Goal: Obtain resource: Download file/media

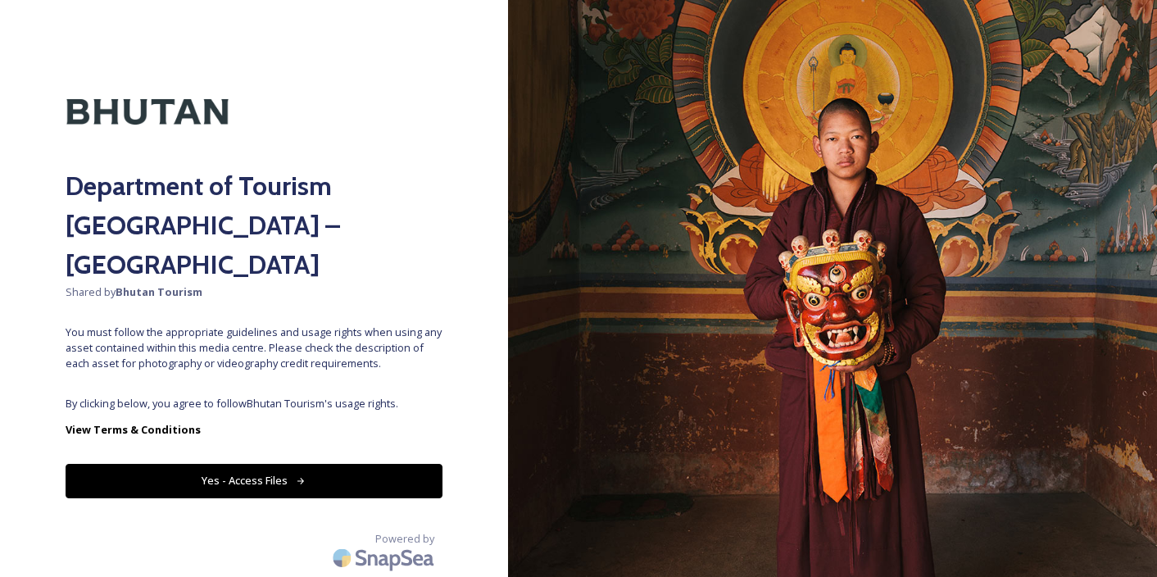
click at [299, 476] on icon at bounding box center [301, 481] width 11 height 11
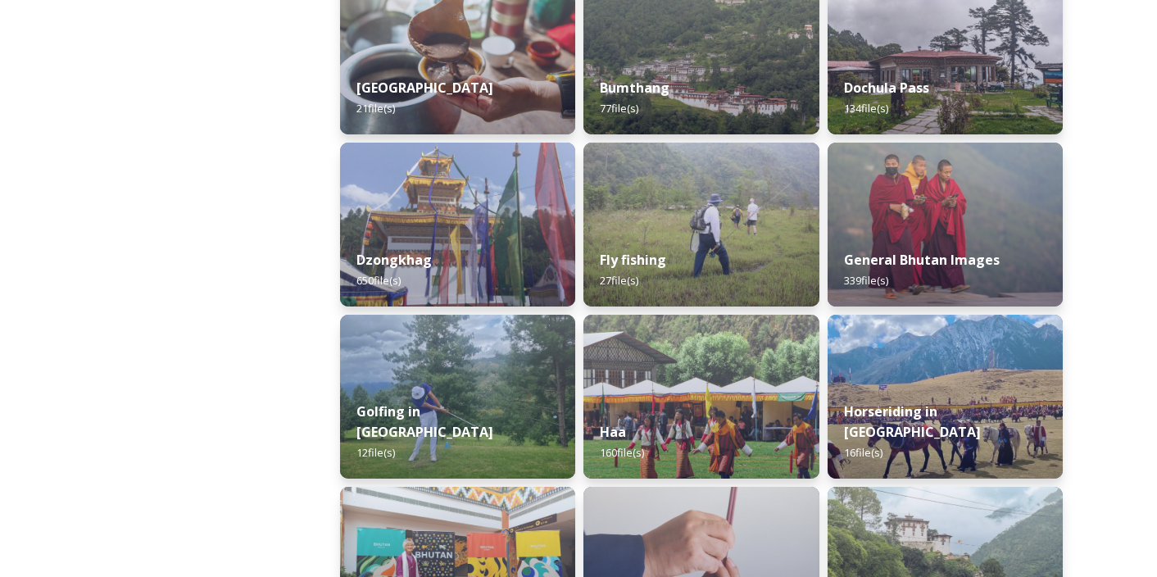
scroll to position [782, 0]
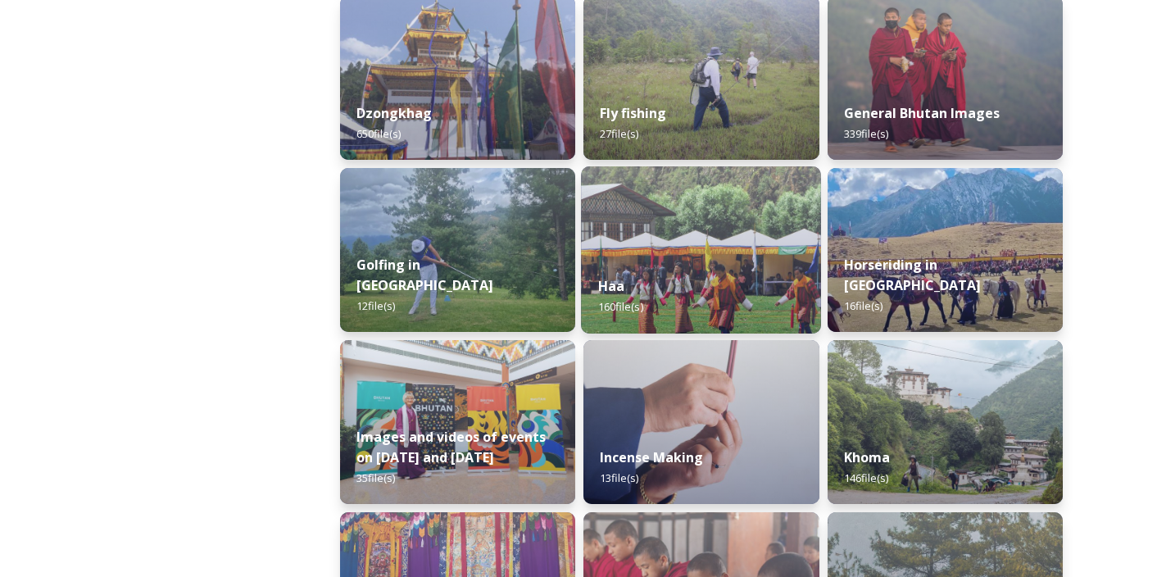
click at [664, 247] on img at bounding box center [701, 249] width 240 height 167
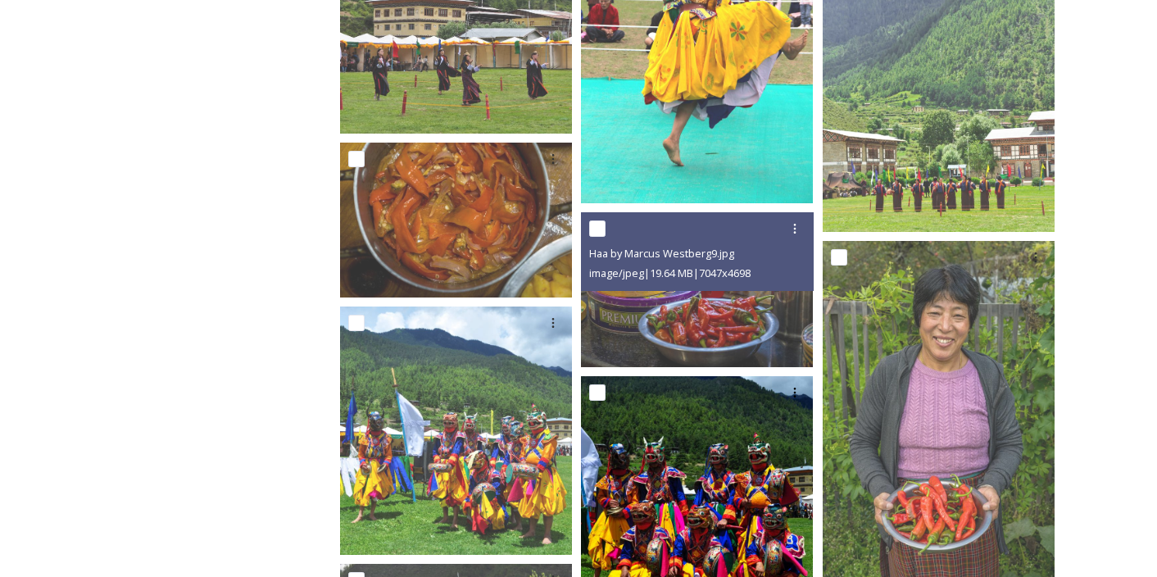
scroll to position [700, 0]
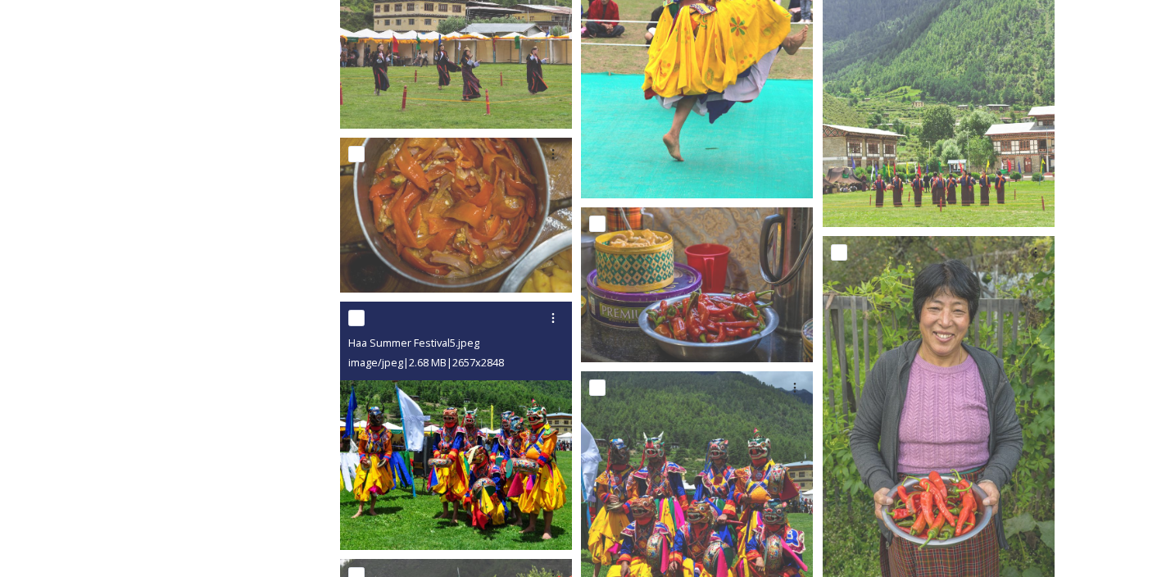
click at [527, 455] on img at bounding box center [456, 425] width 232 height 248
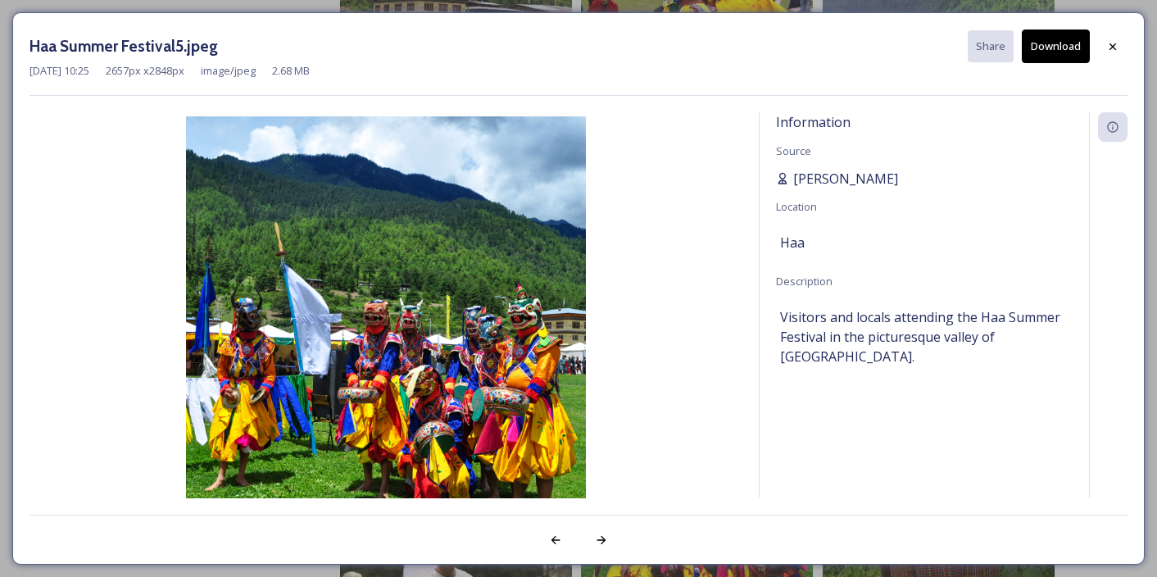
click at [835, 174] on span "Scarlette DG" at bounding box center [845, 179] width 105 height 20
click at [831, 175] on span "Scarlette DG" at bounding box center [845, 179] width 105 height 20
click at [1104, 130] on div "Information" at bounding box center [1112, 126] width 29 height 29
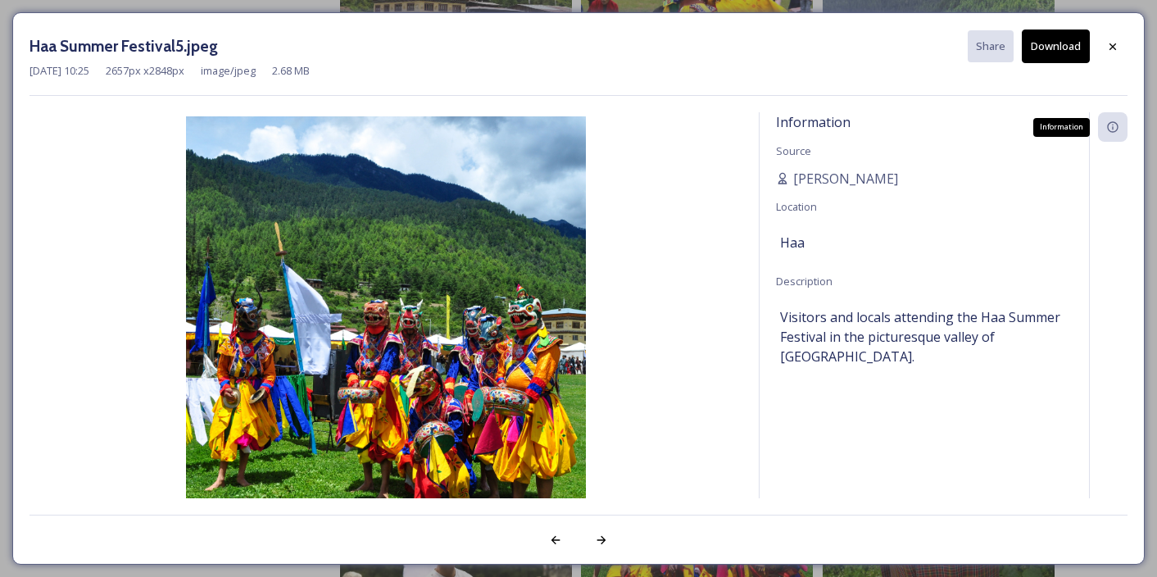
click at [1112, 128] on icon at bounding box center [1112, 126] width 13 height 13
click at [1119, 47] on div at bounding box center [1112, 46] width 29 height 29
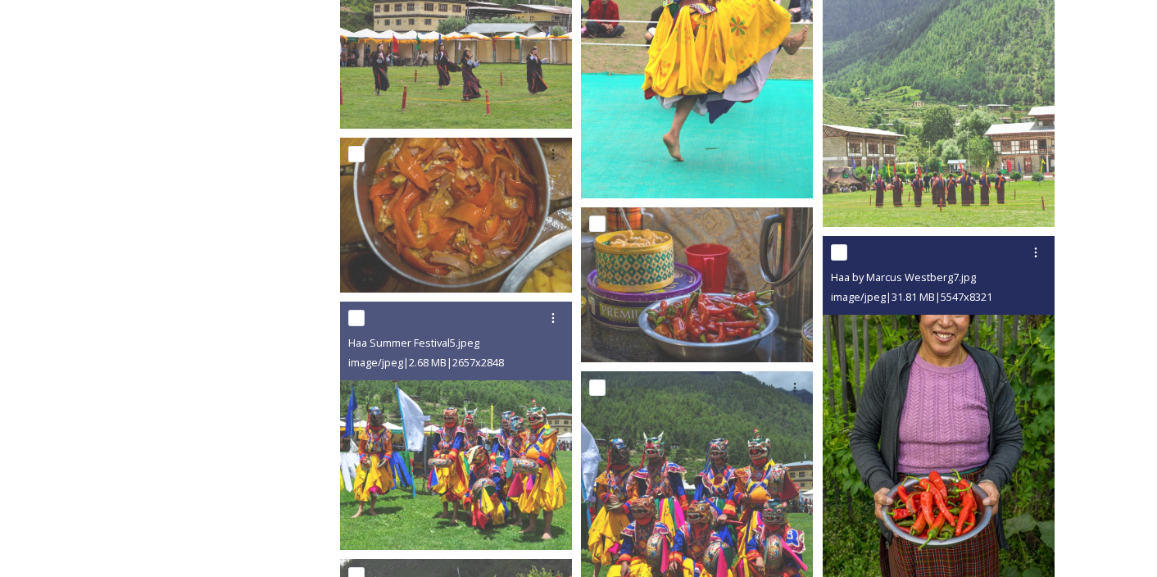
click at [916, 363] on img at bounding box center [938, 410] width 232 height 348
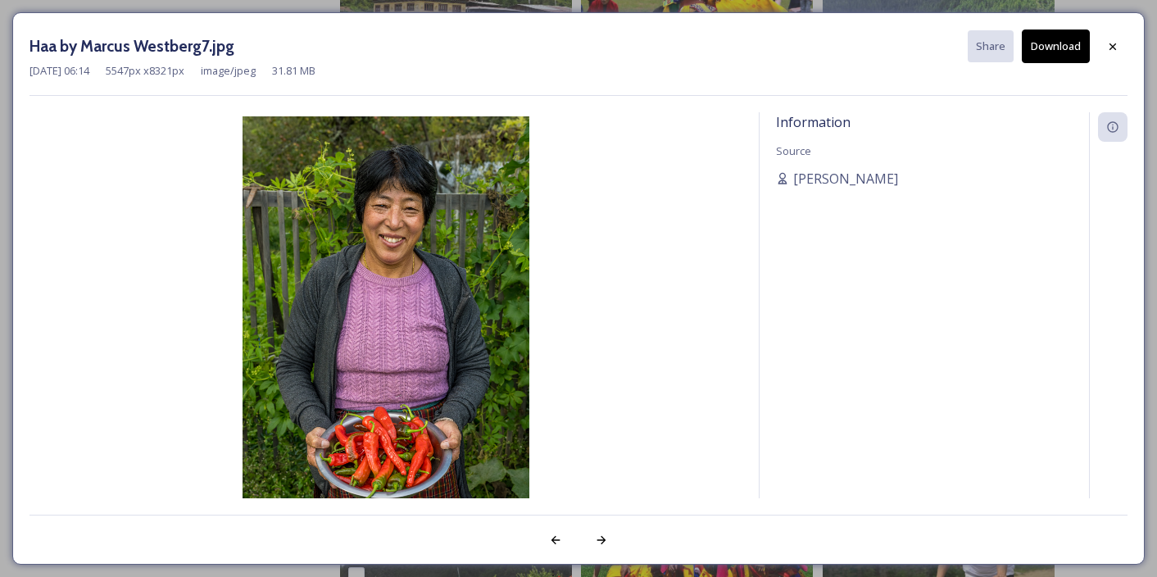
click at [1058, 46] on button "Download" at bounding box center [1055, 46] width 68 height 34
click at [1113, 48] on icon at bounding box center [1112, 46] width 13 height 13
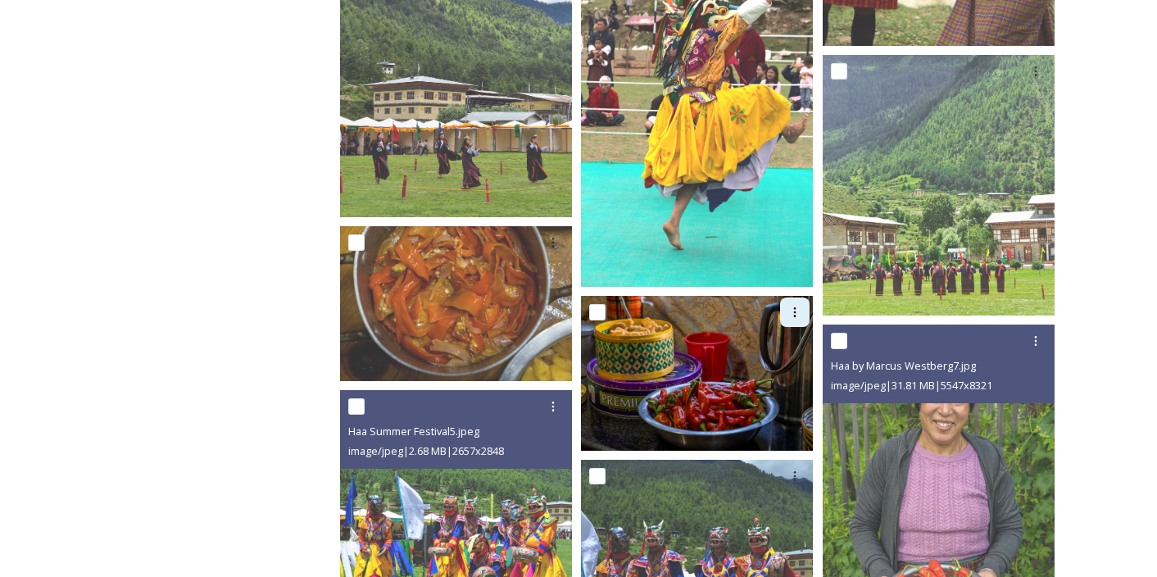
scroll to position [0, 0]
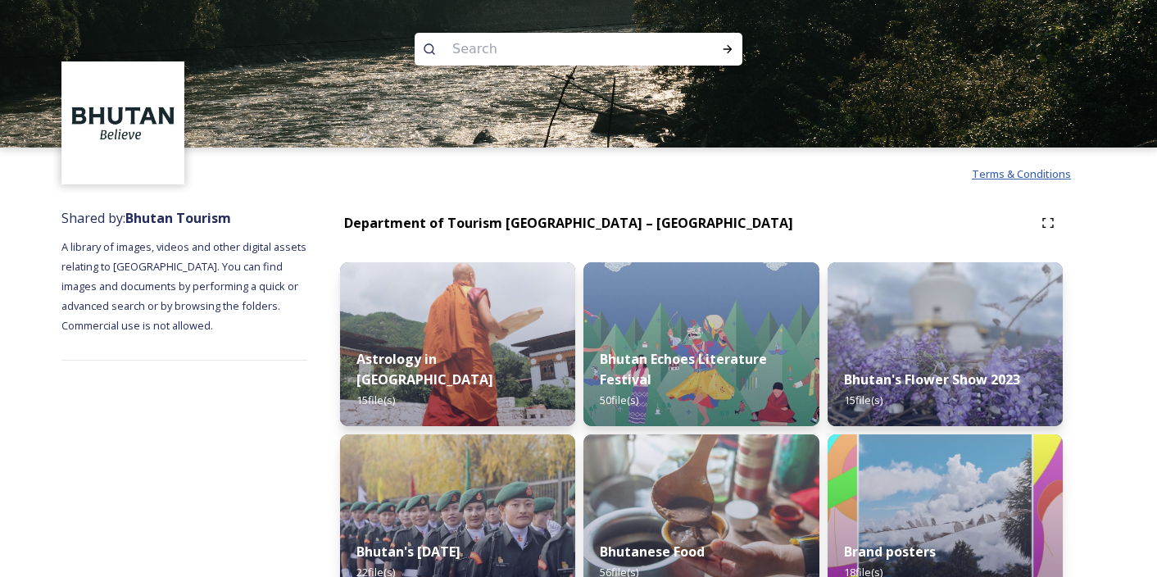
click at [1047, 179] on span "Terms & Conditions" at bounding box center [1020, 173] width 99 height 15
click at [584, 48] on input at bounding box center [556, 49] width 224 height 36
type input "archery"
click at [727, 48] on icon at bounding box center [727, 49] width 13 height 13
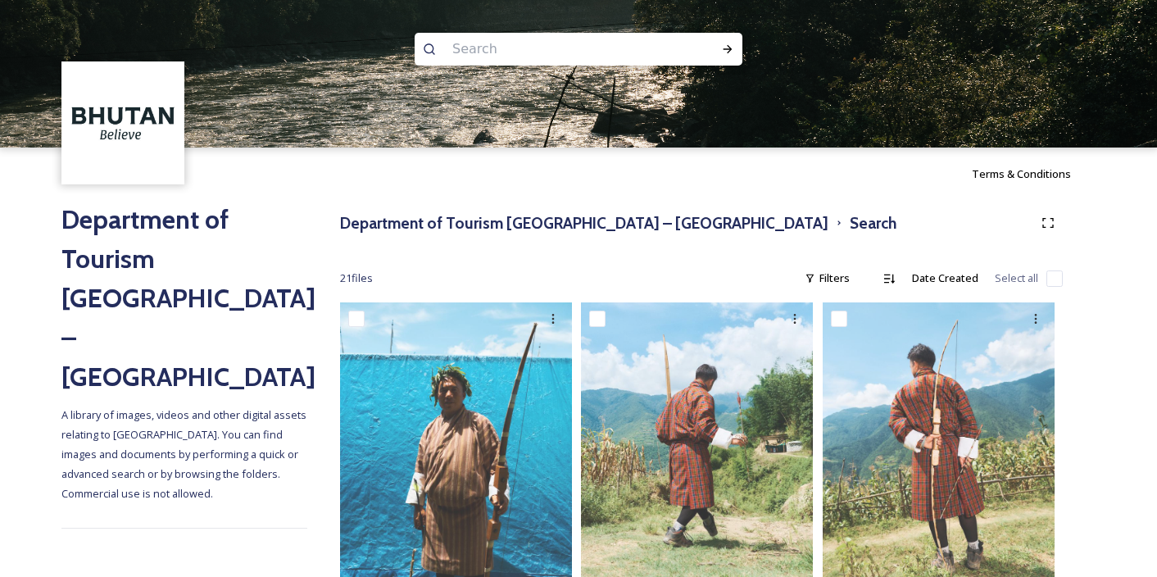
click at [520, 48] on input at bounding box center [556, 49] width 224 height 36
type input "tiger's nest"
click at [726, 52] on icon at bounding box center [727, 49] width 13 height 13
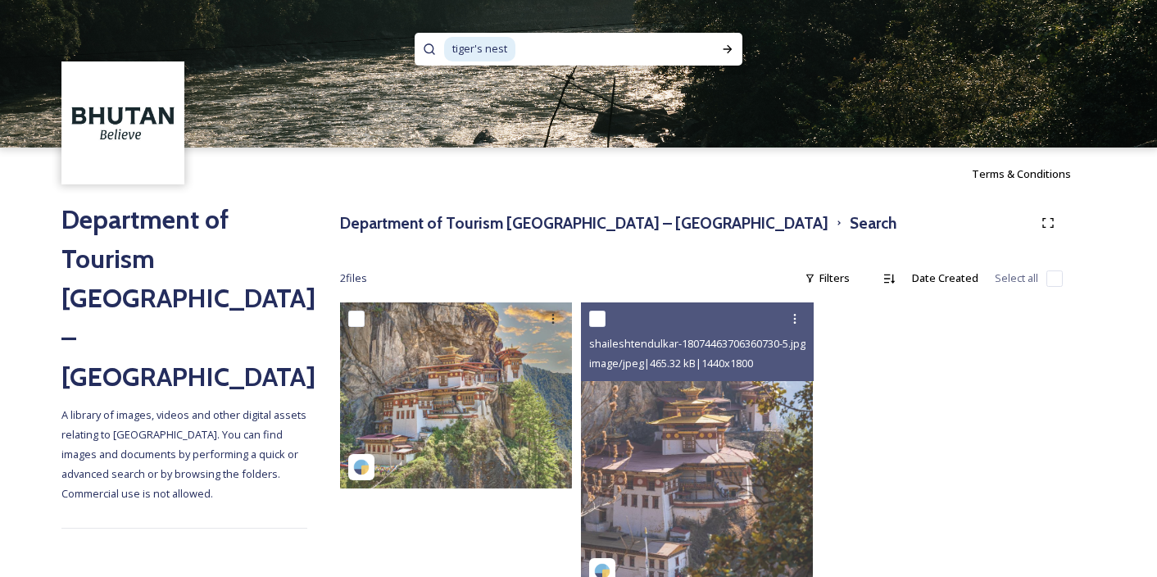
scroll to position [52, 0]
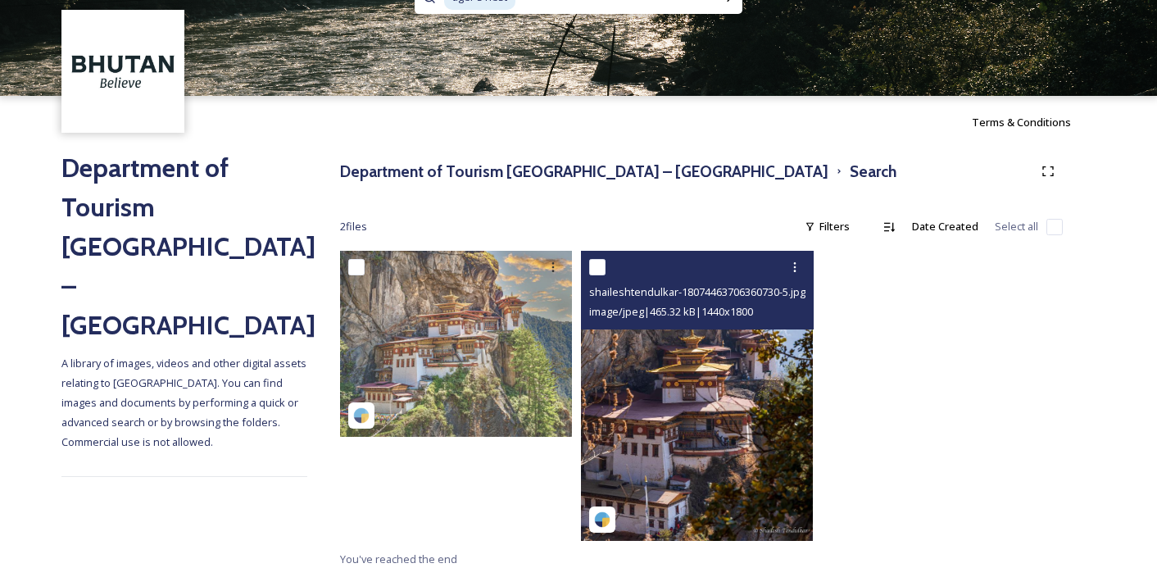
click at [608, 515] on img at bounding box center [602, 519] width 16 height 16
click at [705, 292] on span "shaileshtendulkar-18074463706360730-5.jpg" at bounding box center [697, 291] width 216 height 15
click at [799, 257] on div at bounding box center [794, 266] width 29 height 29
click at [776, 294] on div "View File" at bounding box center [775, 303] width 66 height 32
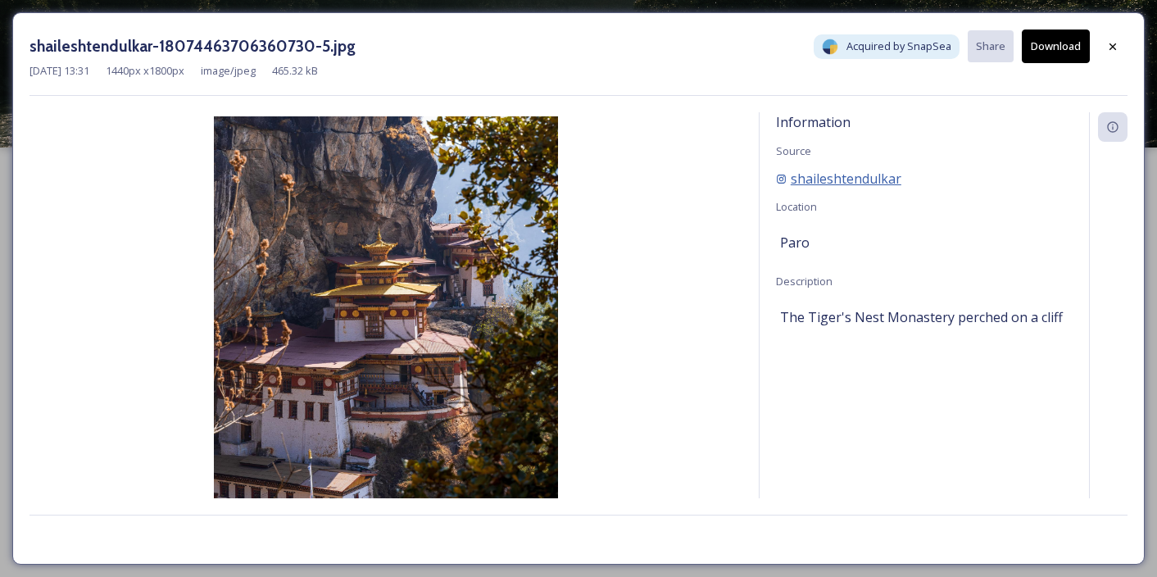
click at [809, 177] on span "shaileshtendulkar" at bounding box center [845, 179] width 111 height 20
drag, startPoint x: 766, startPoint y: 176, endPoint x: 905, endPoint y: 171, distance: 139.3
click at [905, 171] on div "Information Source shaileshtendulkar Location Paro Description The Tiger's Nest…" at bounding box center [923, 326] width 329 height 429
copy span "shaileshtendulkar"
click at [1112, 51] on icon at bounding box center [1112, 46] width 13 height 13
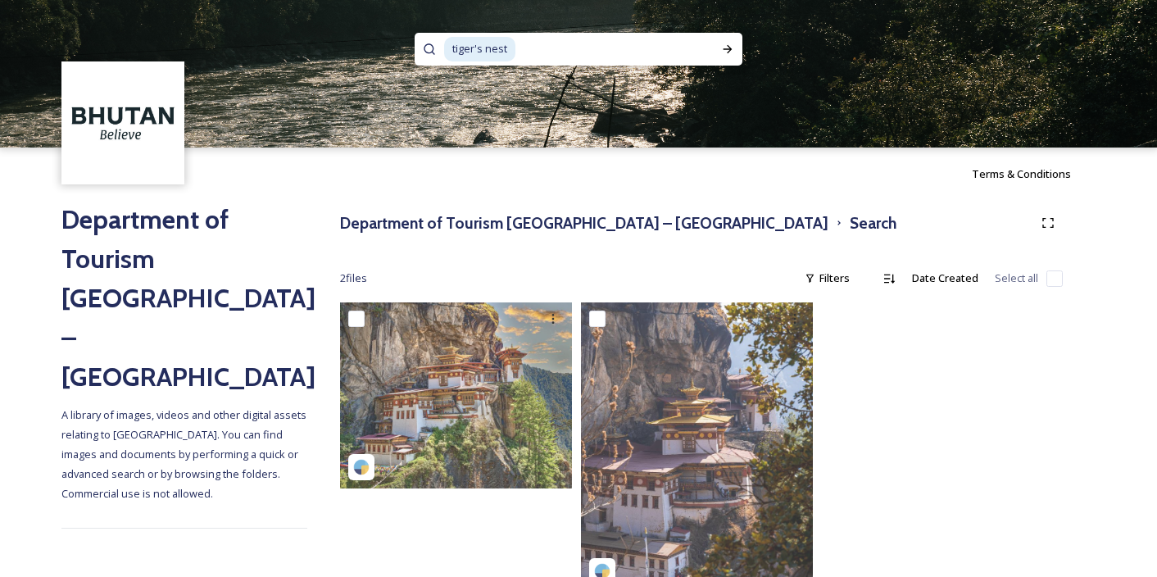
click at [528, 43] on input at bounding box center [611, 49] width 188 height 36
type input "tiger's nes"
click at [527, 52] on input "tiger's nes" at bounding box center [556, 49] width 224 height 36
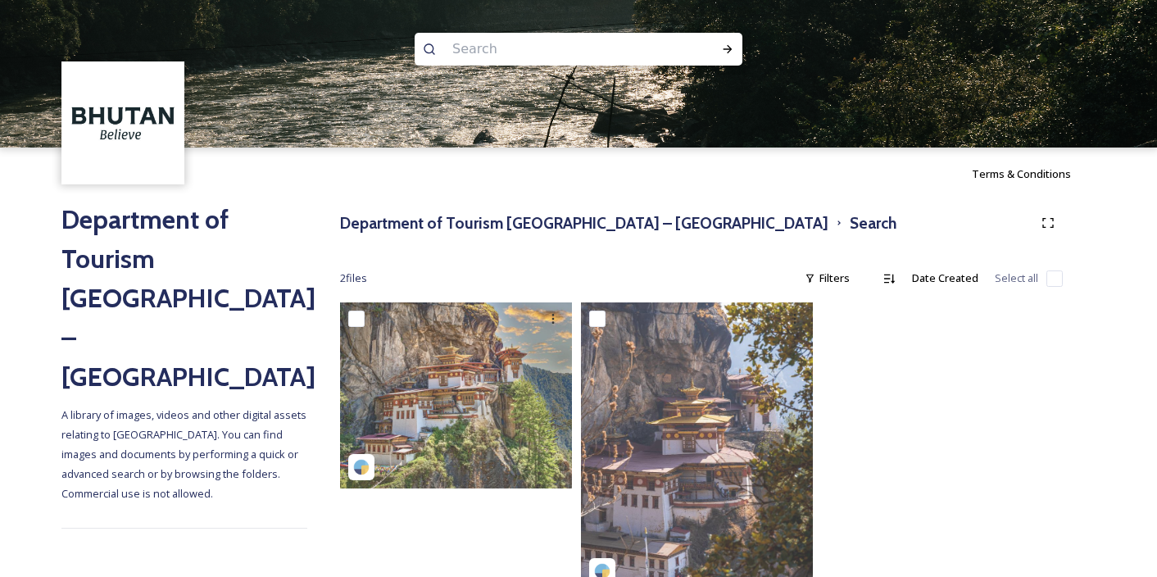
click at [135, 140] on img at bounding box center [123, 123] width 119 height 119
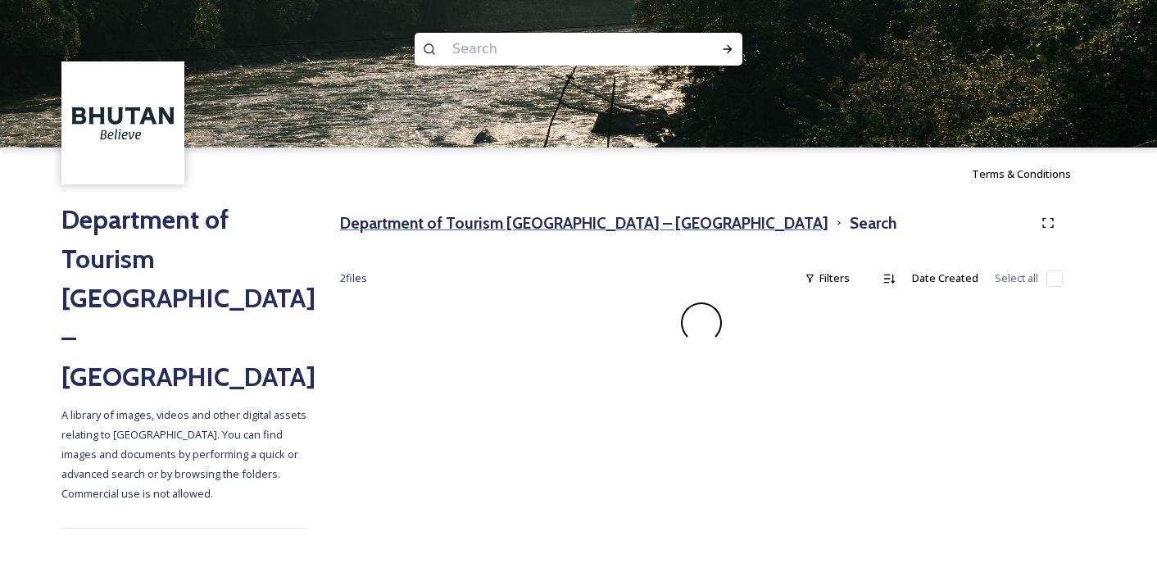
click at [575, 229] on h3 "Department of Tourism Bhutan – Brand Centre" at bounding box center [584, 223] width 488 height 24
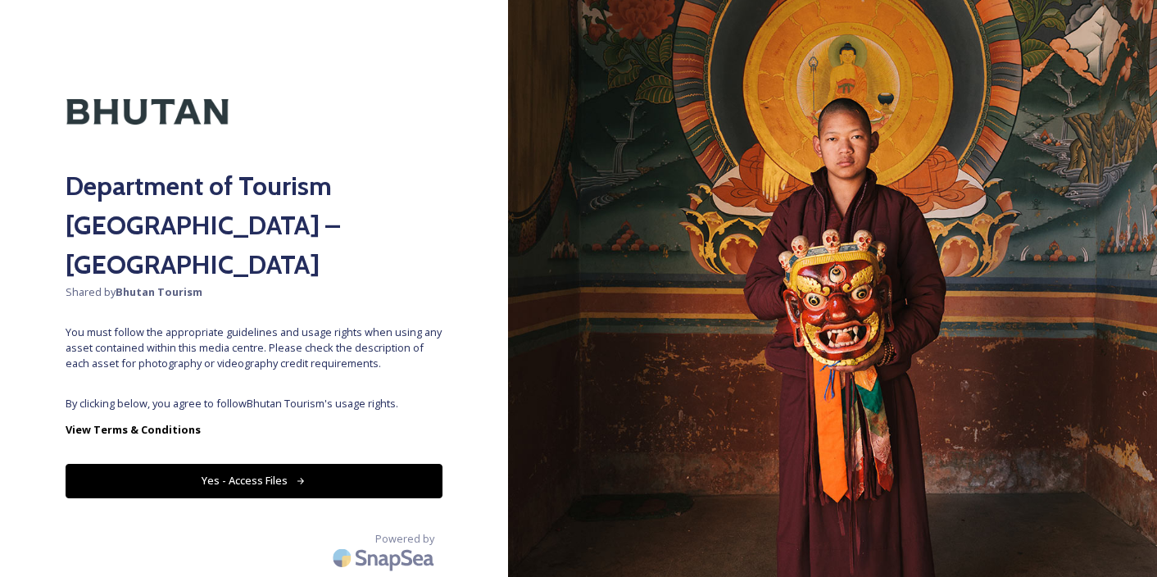
click at [287, 464] on button "Yes - Access Files" at bounding box center [254, 481] width 377 height 34
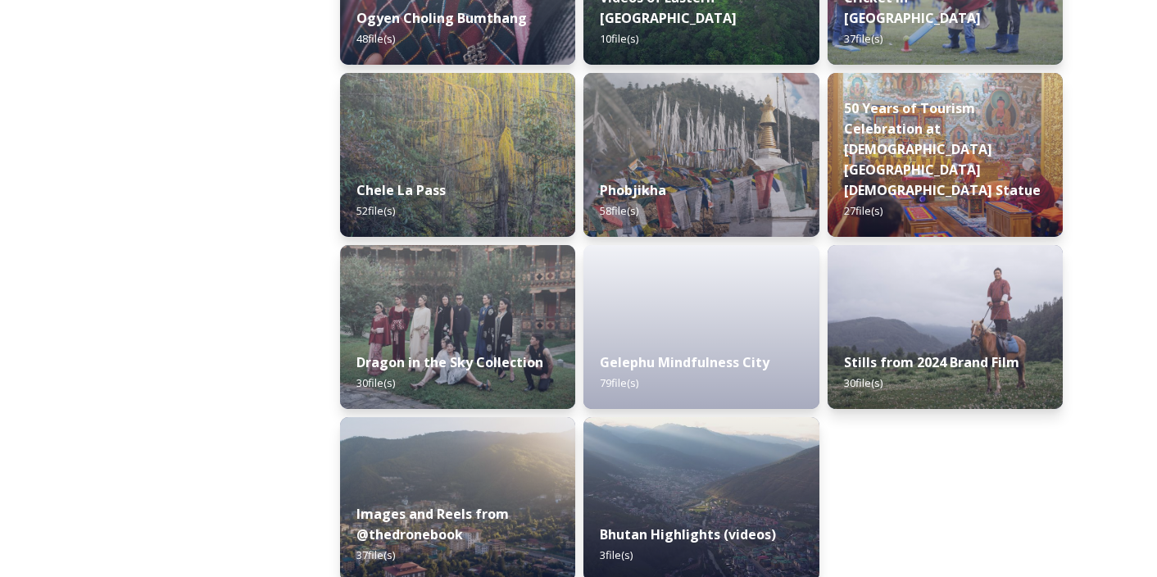
scroll to position [2790, 0]
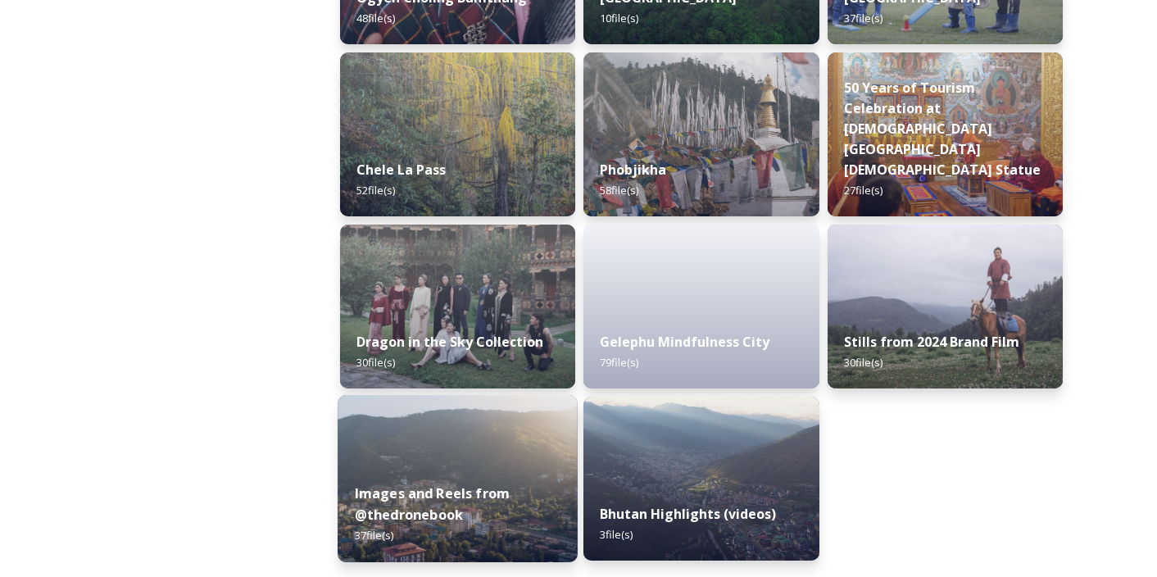
click at [416, 469] on div "Images and Reels from @thedronebook 37 file(s)" at bounding box center [457, 514] width 240 height 95
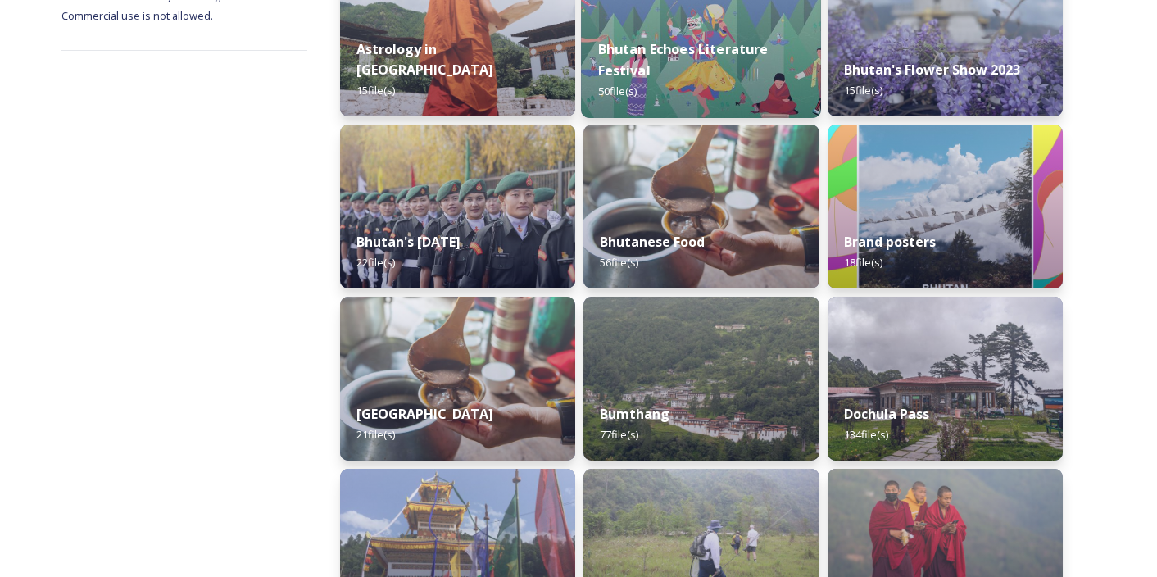
scroll to position [335, 0]
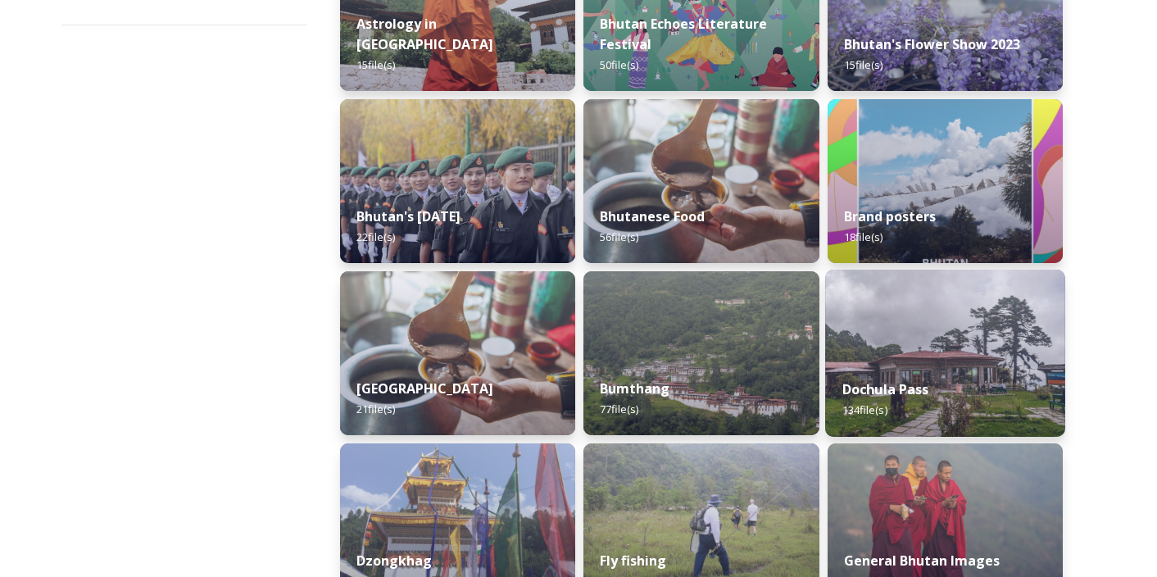
click at [934, 334] on img at bounding box center [945, 352] width 240 height 167
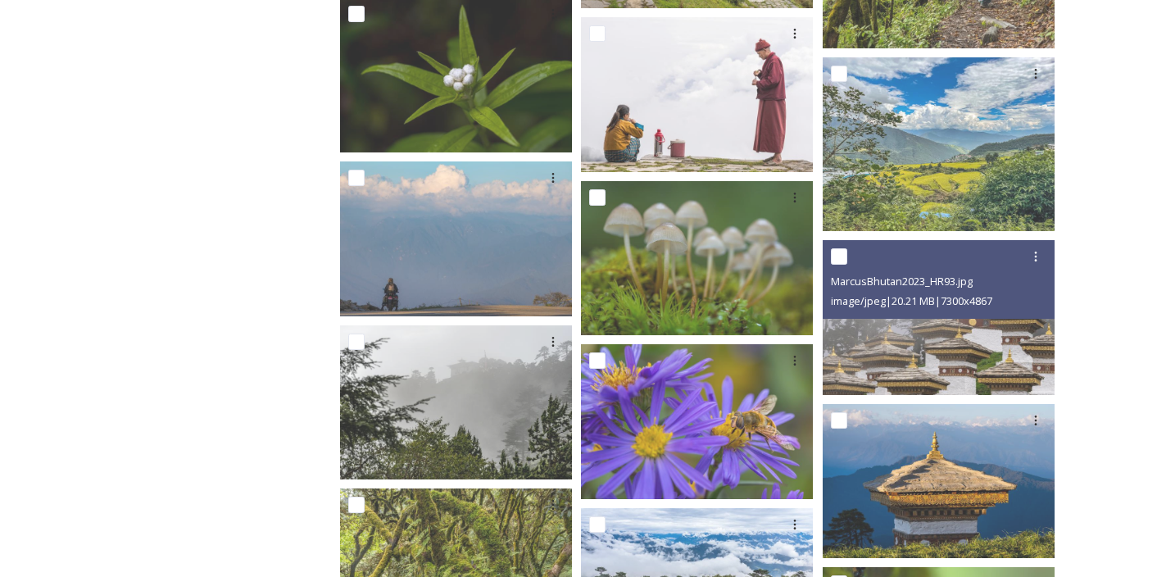
scroll to position [1134, 0]
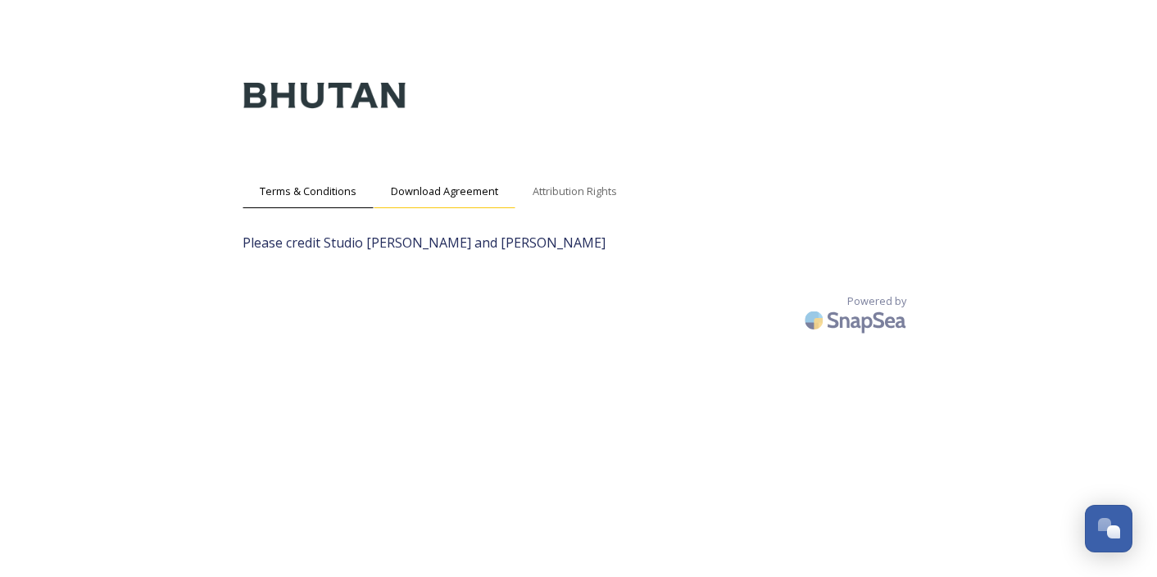
click at [459, 197] on span "Download Agreement" at bounding box center [444, 191] width 107 height 16
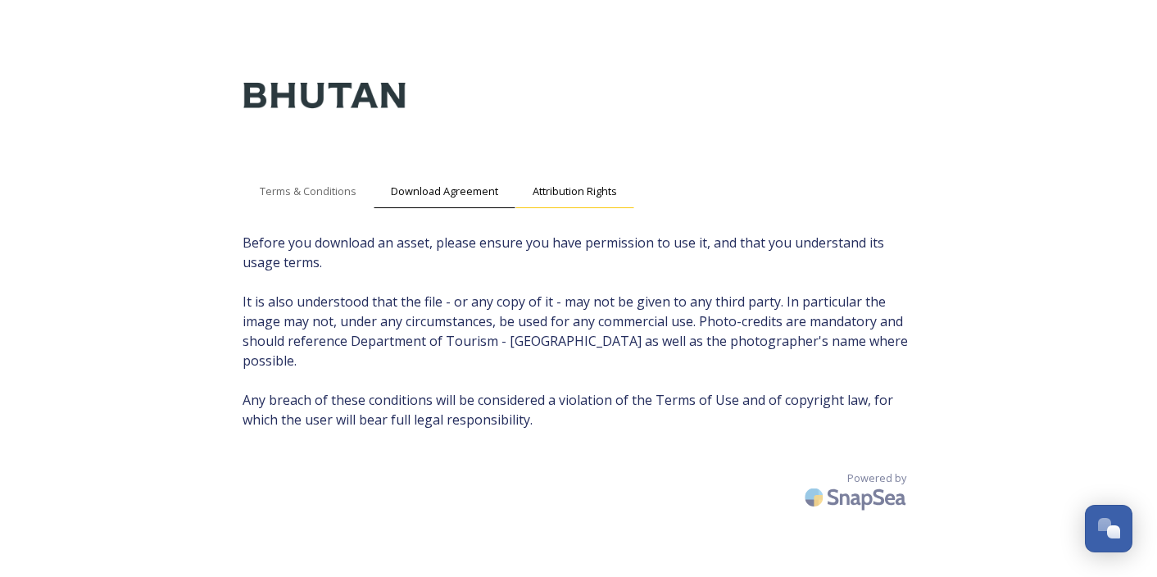
click at [586, 188] on span "Attribution Rights" at bounding box center [574, 191] width 84 height 16
click at [482, 192] on span "Download Agreement" at bounding box center [444, 191] width 107 height 16
click at [325, 192] on span "Terms & Conditions" at bounding box center [308, 191] width 97 height 16
